Goal: Task Accomplishment & Management: Complete application form

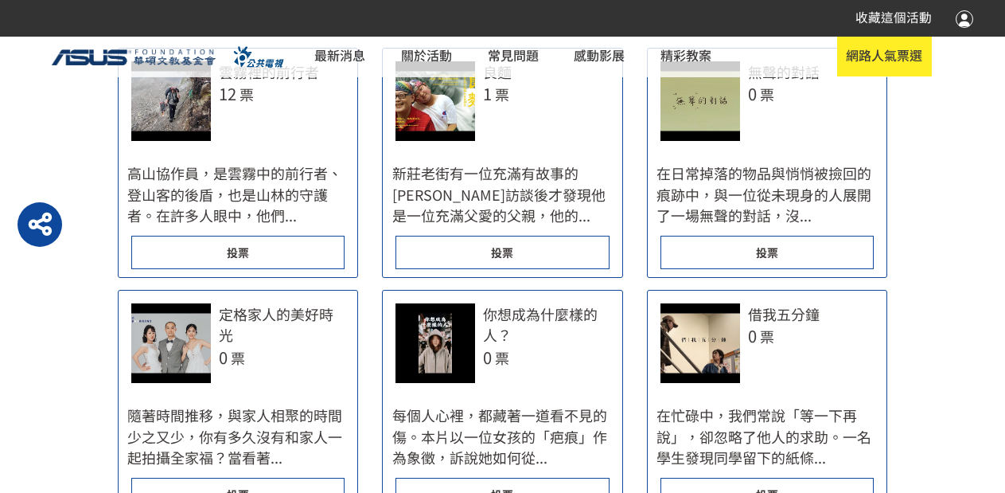
scroll to position [876, 0]
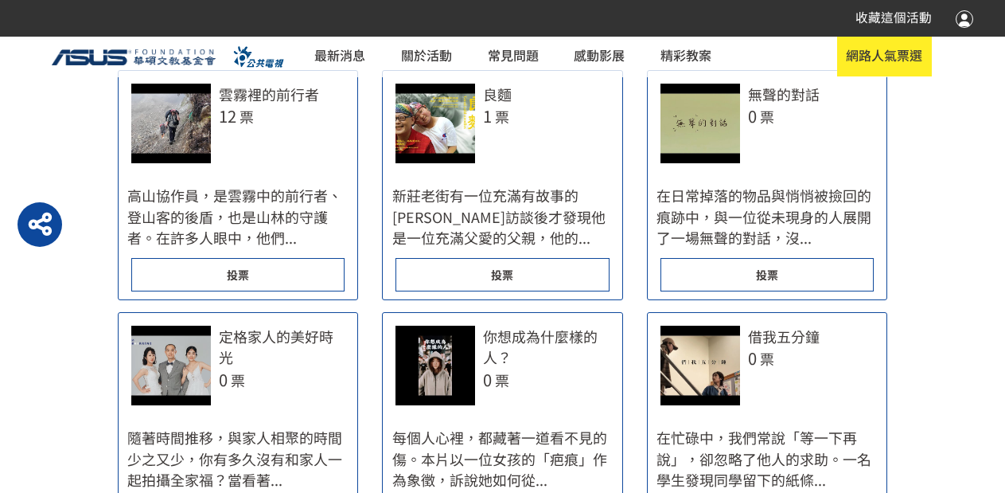
click at [761, 277] on span "投票" at bounding box center [767, 275] width 22 height 16
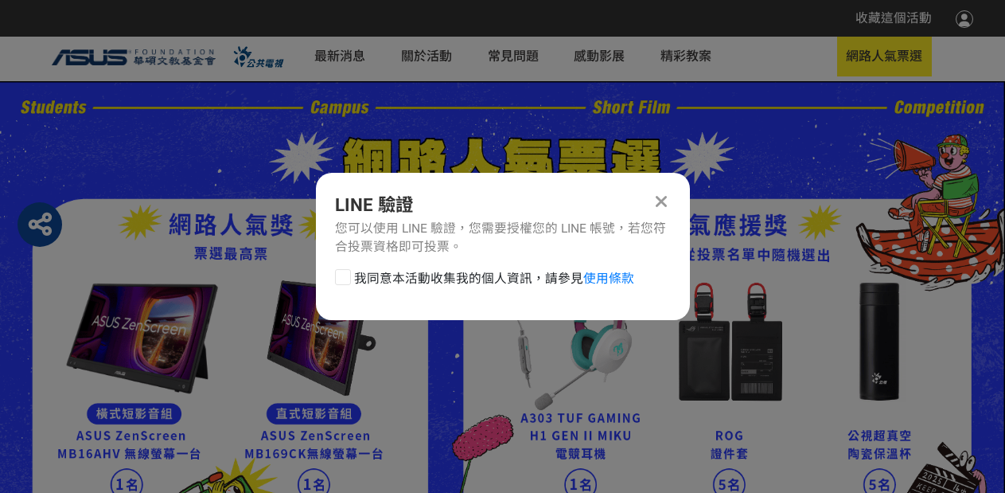
scroll to position [0, 0]
click at [382, 275] on span "我同意本活動收集我的個人資訊，請參見 使用條款" at bounding box center [494, 278] width 280 height 19
click at [346, 275] on input "我同意本活動收集我的個人資訊，請參見 使用條款" at bounding box center [341, 278] width 10 height 10
checkbox input "false"
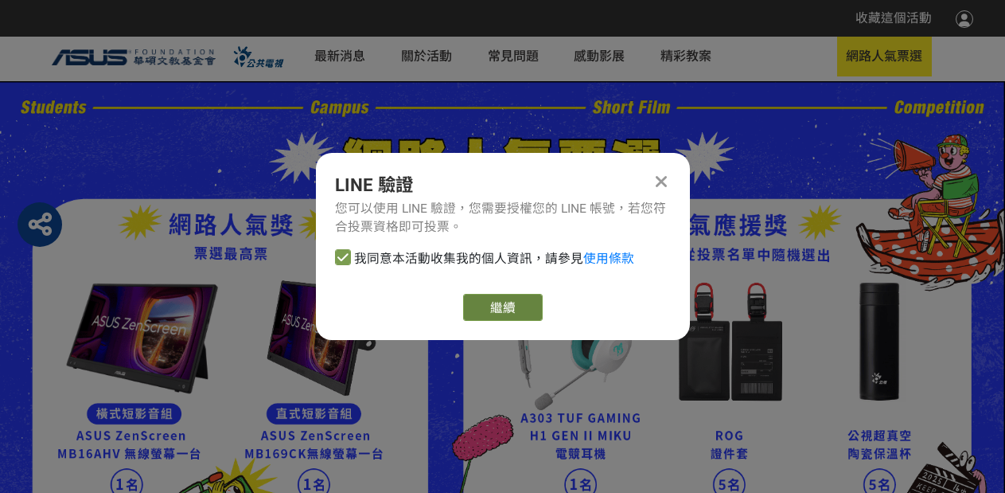
click at [509, 314] on link "繼續" at bounding box center [503, 307] width 80 height 27
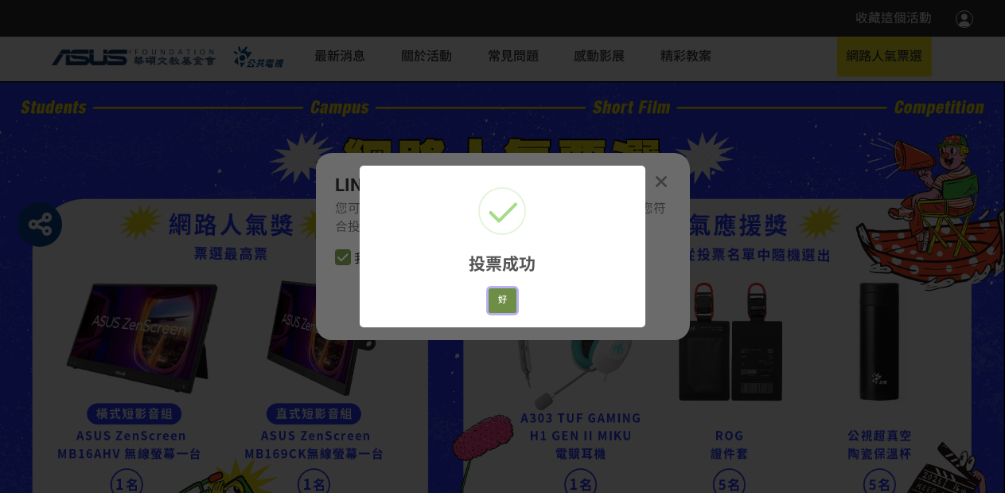
click at [503, 300] on button "好" at bounding box center [503, 300] width 29 height 25
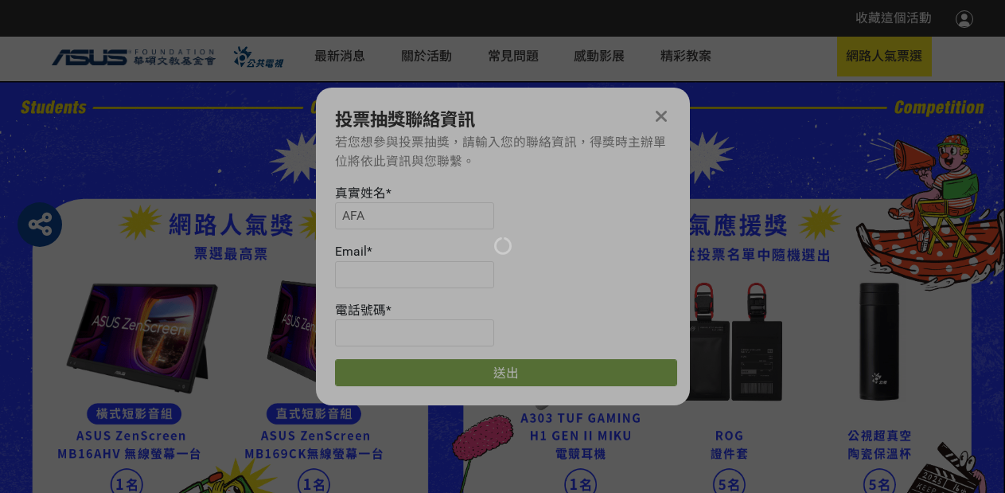
click at [404, 212] on div at bounding box center [502, 246] width 1005 height 493
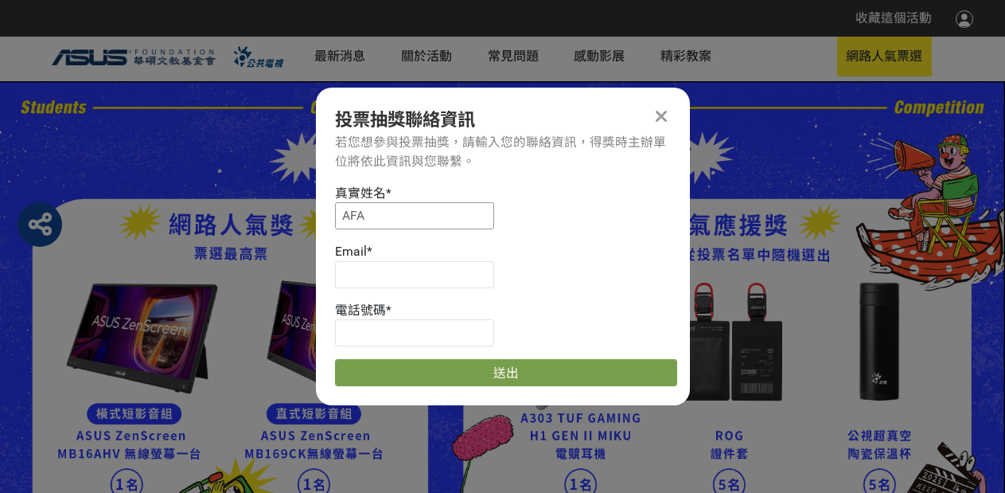
drag, startPoint x: 334, startPoint y: 207, endPoint x: 275, endPoint y: 209, distance: 59.7
click at [408, 215] on input at bounding box center [414, 215] width 159 height 27
type input "[PERSON_NAME]"
type input "[EMAIL_ADDRESS][DOMAIN_NAME]"
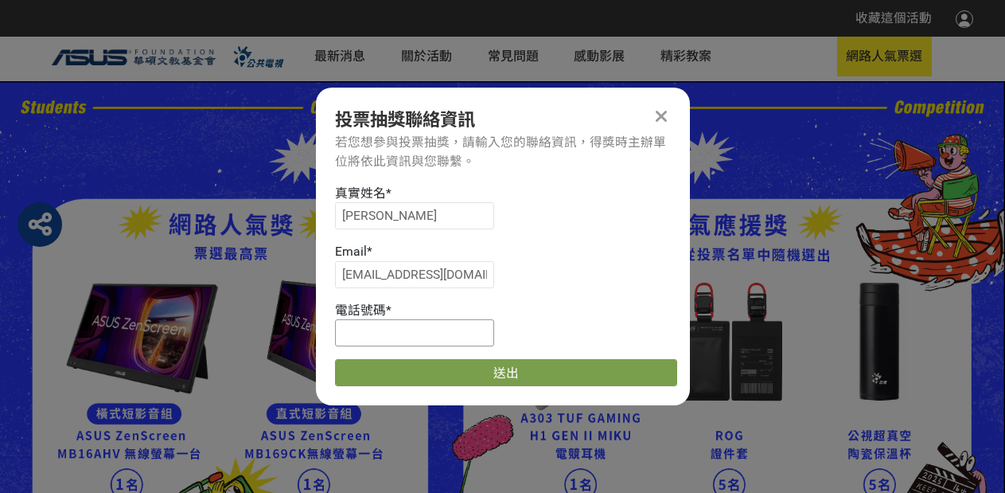
type input "0918689727"
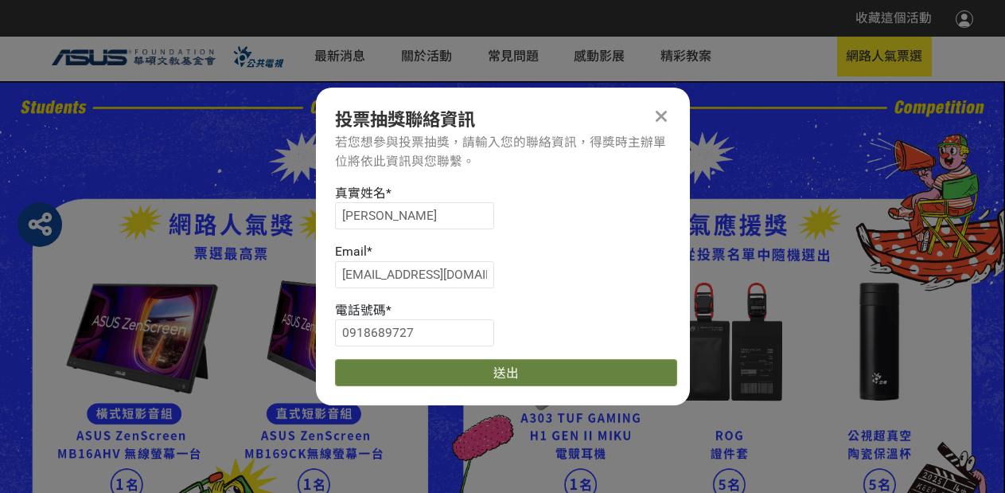
click at [491, 374] on button "送出" at bounding box center [506, 372] width 342 height 27
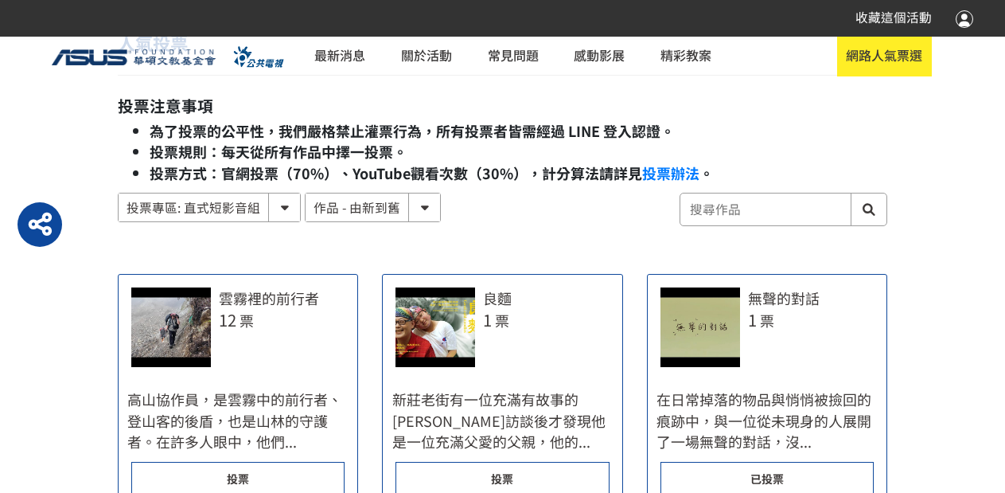
scroll to position [637, 0]
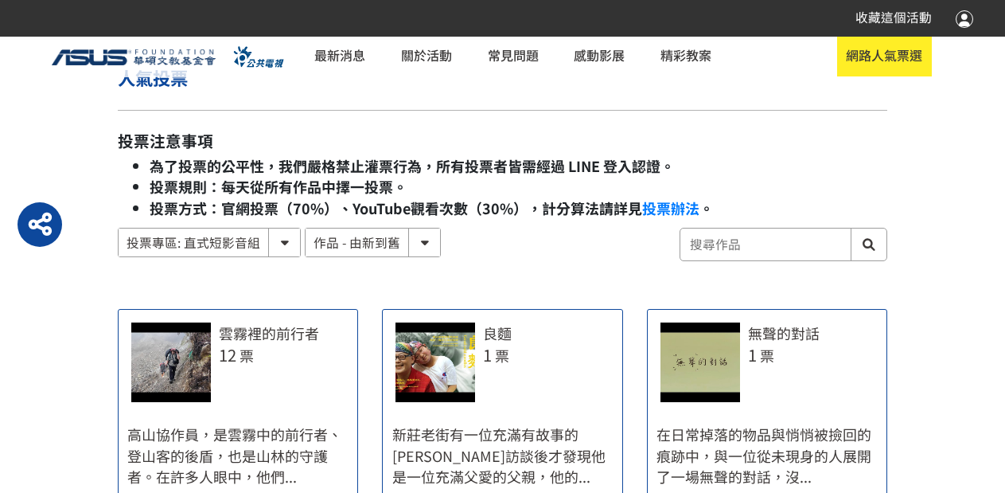
click at [241, 249] on select "投票專區: 直式短影音組 投票專區: 橫式短影音組" at bounding box center [209, 242] width 181 height 28
select select "185122:185341:13161"
click at [119, 228] on select "投票專區: 直式短影音組 投票專區: 橫式短影音組" at bounding box center [209, 242] width 181 height 28
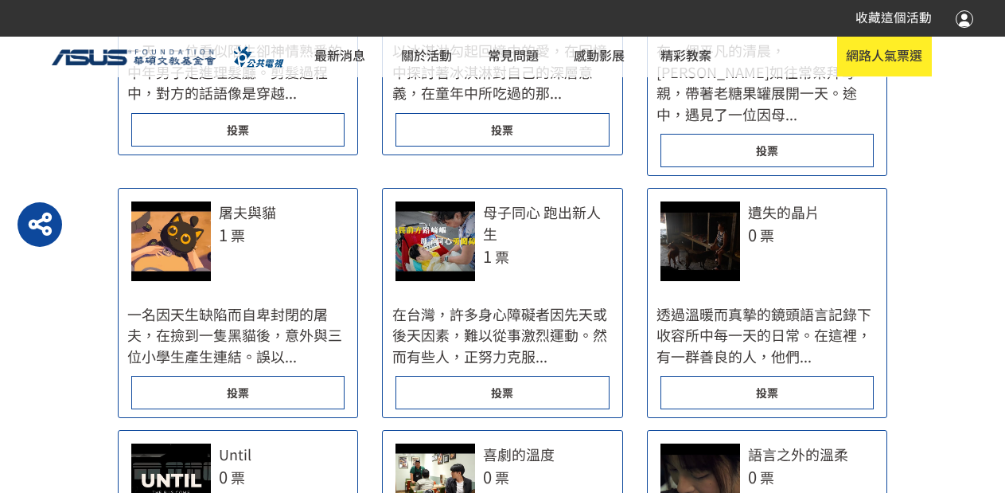
scroll to position [1114, 0]
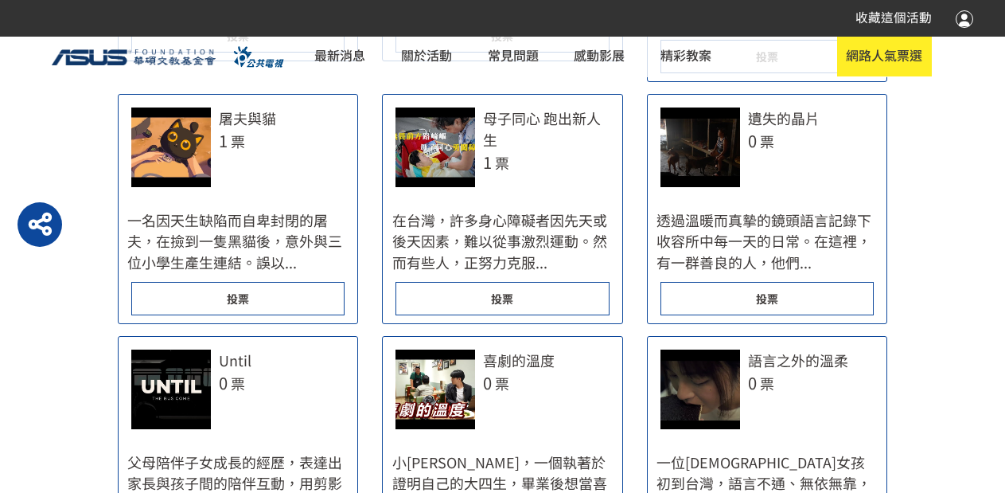
click at [754, 283] on div "投票" at bounding box center [767, 298] width 213 height 33
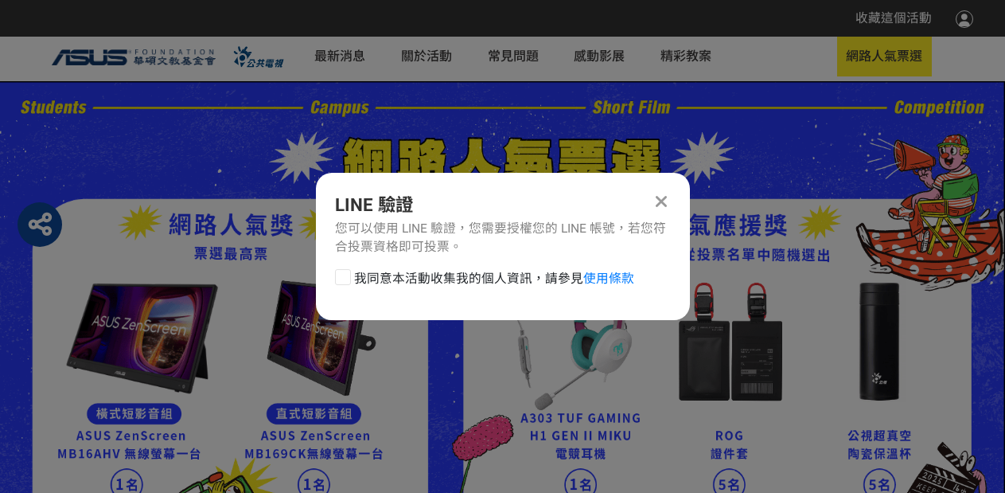
scroll to position [0, 0]
click at [379, 278] on span "我同意本活動收集我的個人資訊，請參見 使用條款" at bounding box center [494, 278] width 280 height 19
click at [346, 278] on input "我同意本活動收集我的個人資訊，請參見 使用條款" at bounding box center [341, 278] width 10 height 10
checkbox input "false"
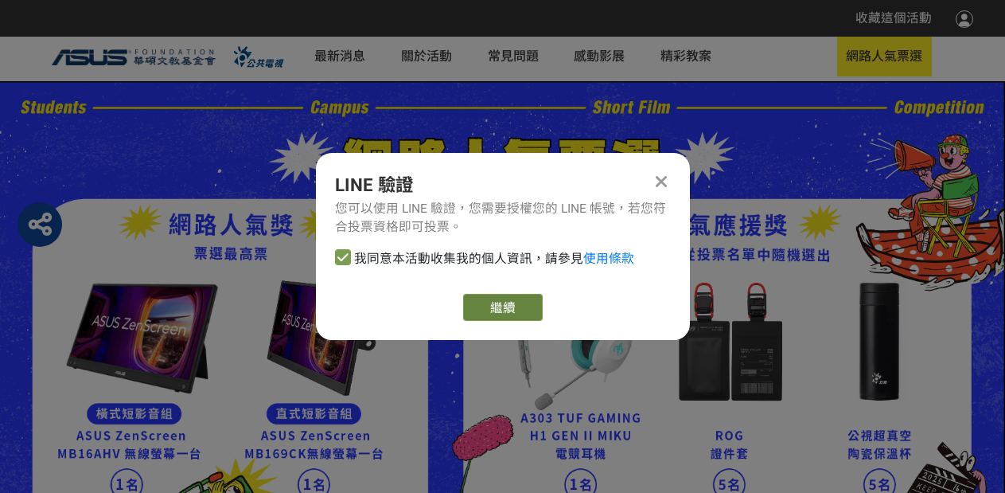
click at [501, 317] on link "繼續" at bounding box center [503, 307] width 80 height 27
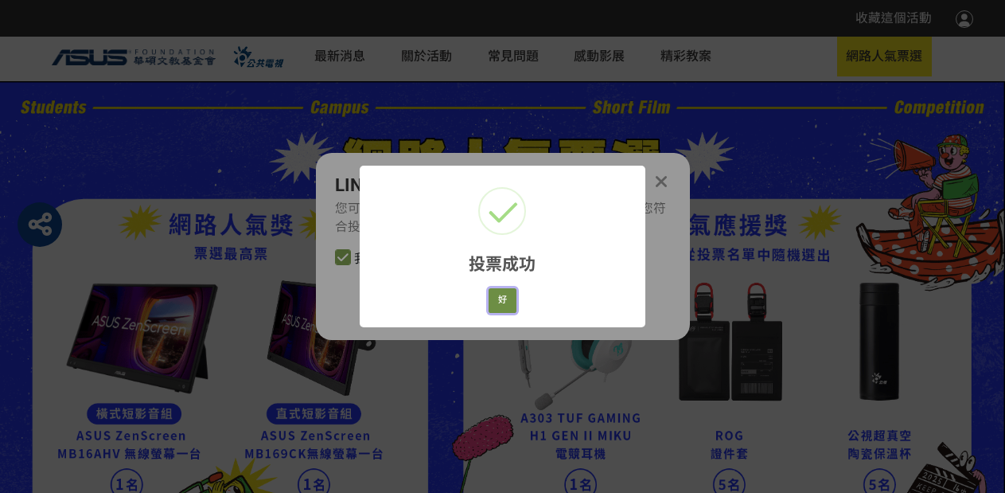
click at [505, 309] on button "好" at bounding box center [503, 300] width 29 height 25
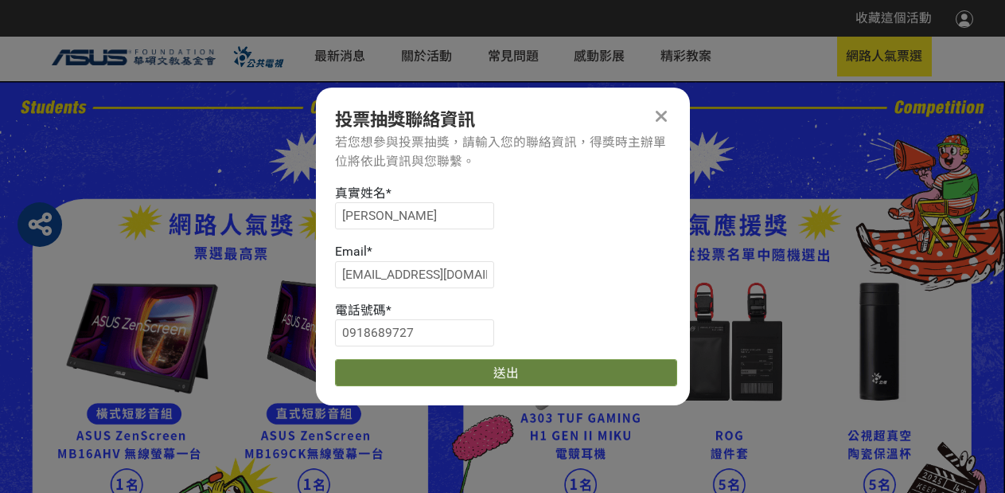
click at [477, 376] on button "送出" at bounding box center [506, 372] width 342 height 27
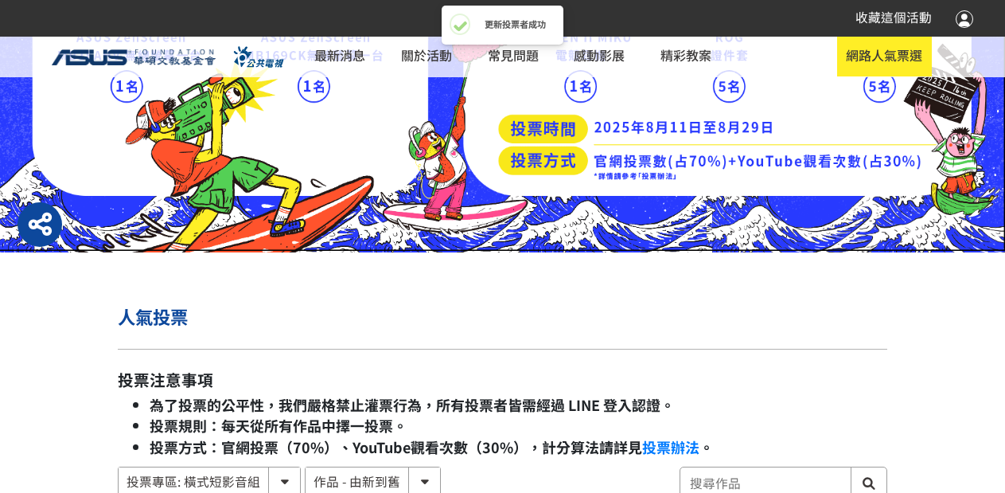
scroll to position [637, 0]
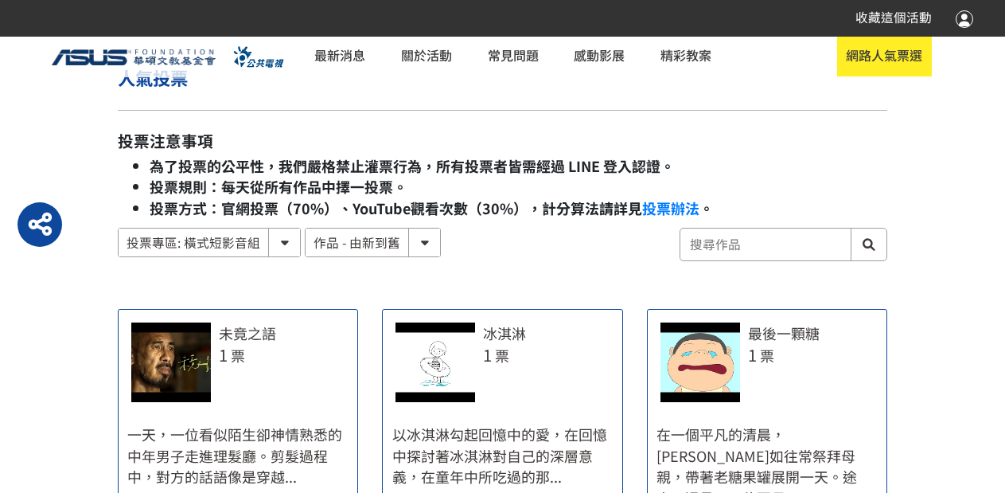
click at [248, 249] on select "投票專區: 直式短影音組 投票專區: 橫式短影音組" at bounding box center [209, 242] width 181 height 28
